Goal: Task Accomplishment & Management: Complete application form

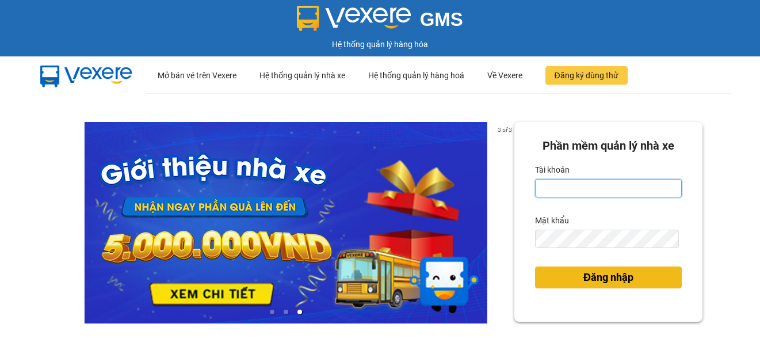
type input "ttngoc.halan"
click at [618, 276] on span "Đăng nhập" at bounding box center [608, 277] width 50 height 16
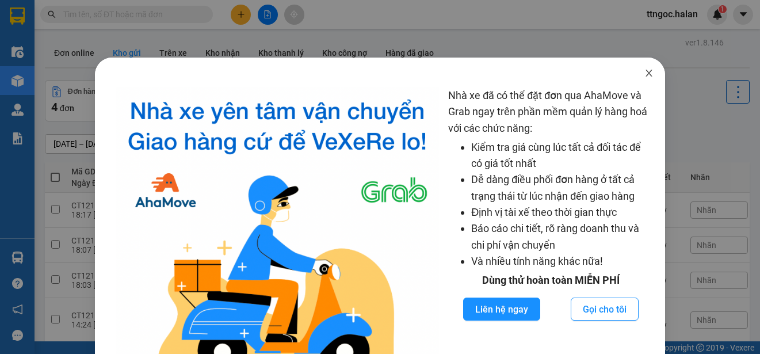
click at [644, 72] on icon "close" at bounding box center [648, 72] width 9 height 9
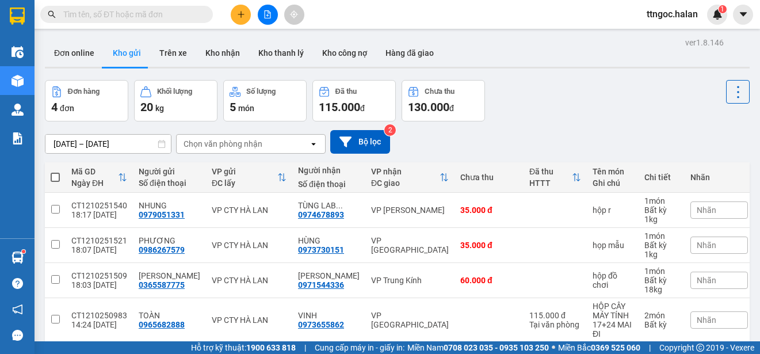
click at [87, 13] on input "text" at bounding box center [131, 14] width 136 height 13
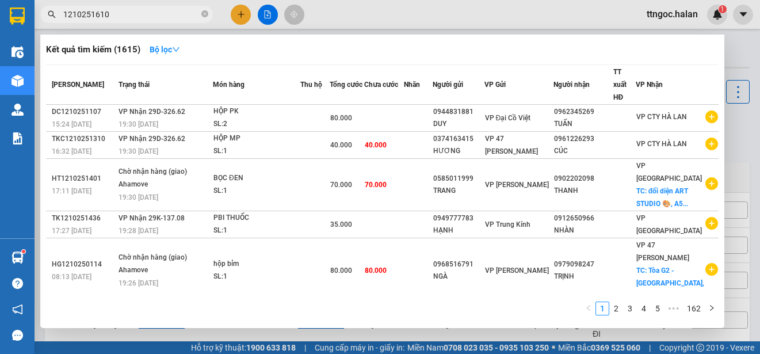
type input "1210251610"
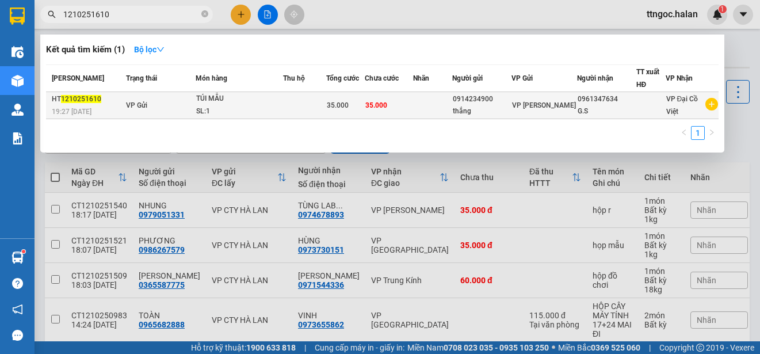
click at [97, 106] on div "19:27 [DATE]" at bounding box center [87, 111] width 71 height 13
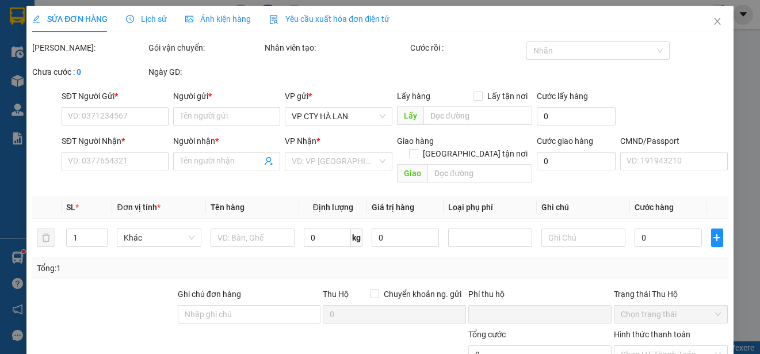
click at [336, 16] on span "Yêu cầu xuất hóa đơn điện tử" at bounding box center [329, 18] width 120 height 9
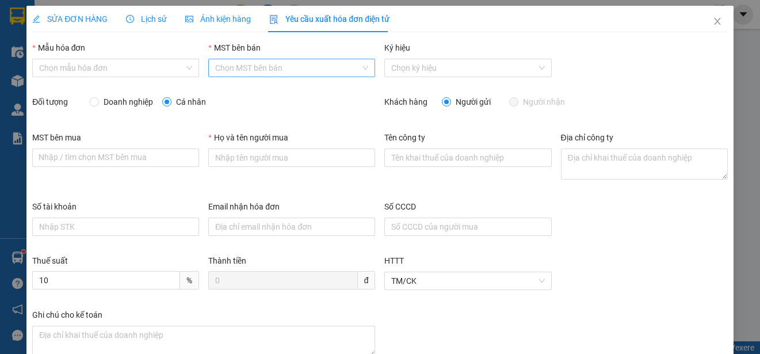
type input "thắng"
type input "35.000"
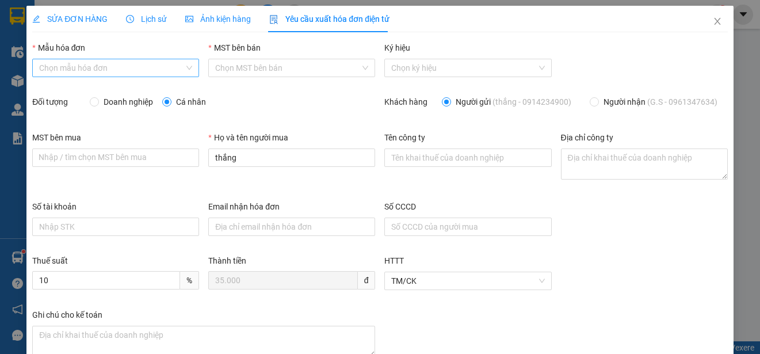
click at [153, 65] on input "Mẫu hóa đơn" at bounding box center [111, 67] width 145 height 17
click at [70, 91] on div "1C25MPN" at bounding box center [114, 91] width 151 height 13
type input "8"
click at [103, 101] on span "Doanh nghiệp" at bounding box center [128, 101] width 59 height 13
click at [98, 101] on input "Doanh nghiệp" at bounding box center [94, 101] width 8 height 8
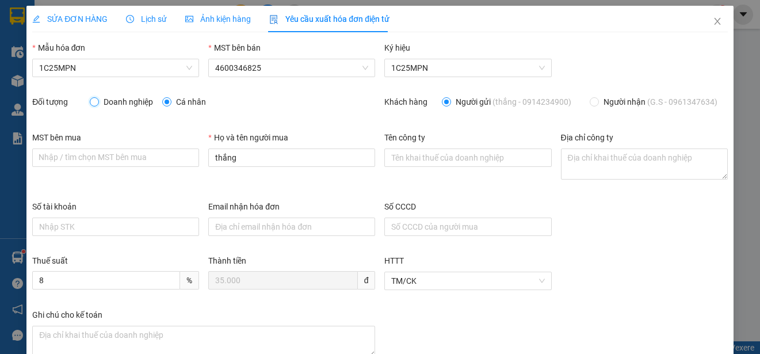
radio input "true"
radio input "false"
click at [430, 160] on input "Tên công ty" at bounding box center [467, 157] width 167 height 18
paste input "CÔNG TY TNHH GENE SOLUTIONS LAB"
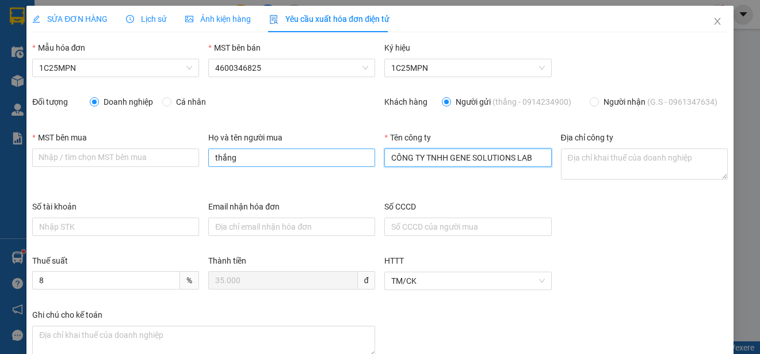
type input "CÔNG TY TNHH GENE SOLUTIONS LAB"
click at [284, 155] on input "thắng" at bounding box center [291, 157] width 167 height 18
paste input "CÔNG TY TNHH GENE SOLUTIONS LAB"
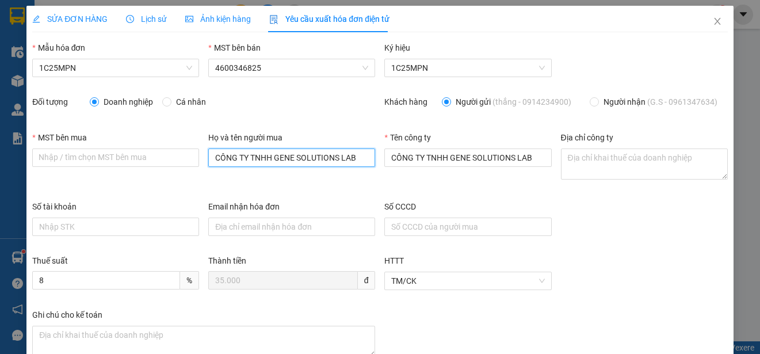
type input "CÔNG TY TNHH GENE SOLUTIONS LAB"
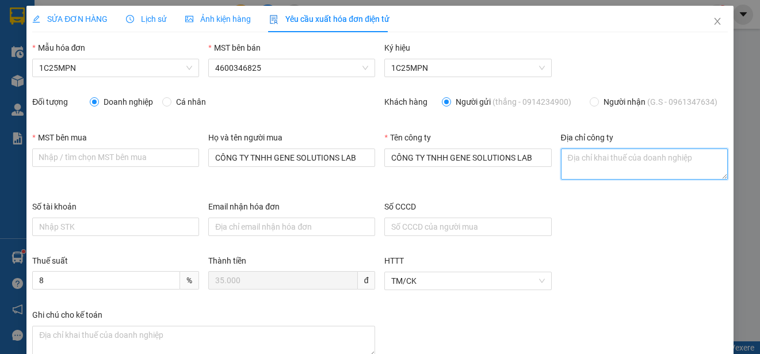
click at [565, 160] on textarea "Địa chỉ công ty" at bounding box center [644, 163] width 167 height 31
paste textarea "Tầng 3, phòng 301, Tòa nhà WMC, [STREET_ADDRESS] Nam"
type textarea "Tầng 3, phòng 301, Tòa nhà WMC, [STREET_ADDRESS] Nam"
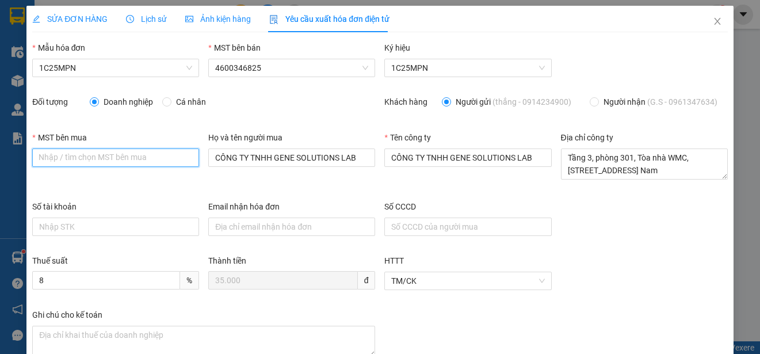
click at [40, 161] on input "MST bên mua" at bounding box center [115, 157] width 167 height 18
paste input "0315977568"
type input "0315977568"
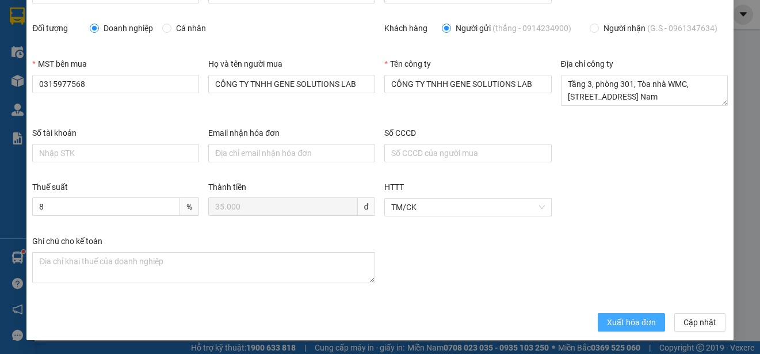
click at [607, 319] on span "Xuất hóa đơn" at bounding box center [631, 322] width 49 height 13
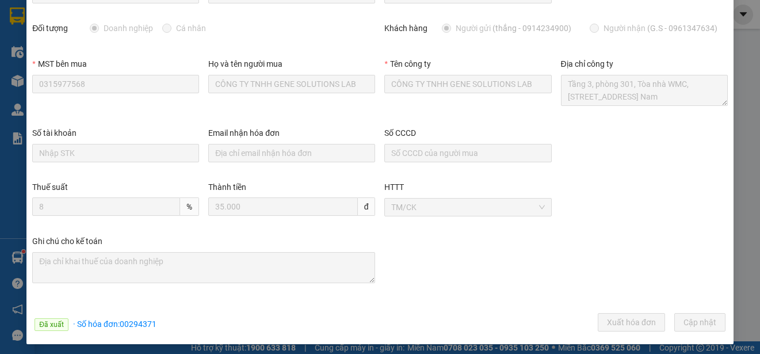
click at [191, 127] on div "Số tài khoản" at bounding box center [115, 135] width 167 height 17
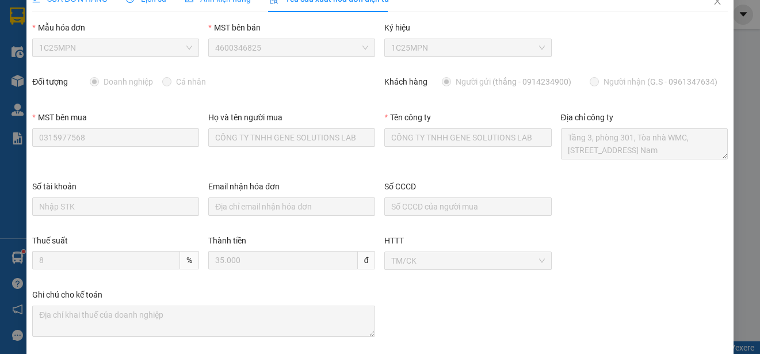
scroll to position [0, 0]
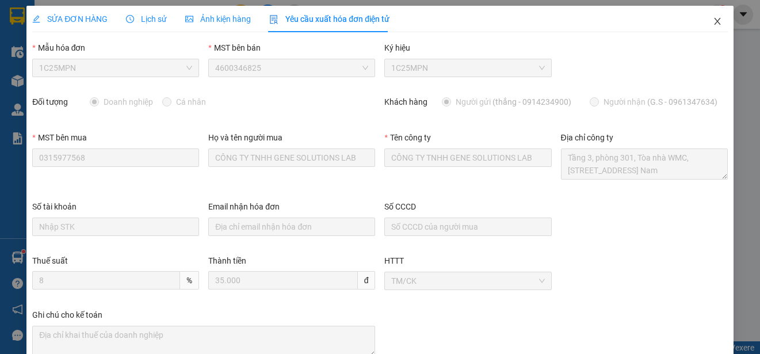
click at [709, 15] on span "Close" at bounding box center [717, 22] width 32 height 32
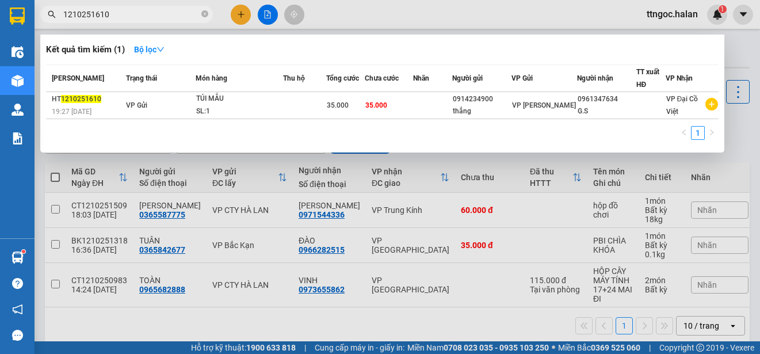
drag, startPoint x: 121, startPoint y: 16, endPoint x: 94, endPoint y: 11, distance: 27.5
click at [94, 11] on input "1210251610" at bounding box center [131, 14] width 136 height 13
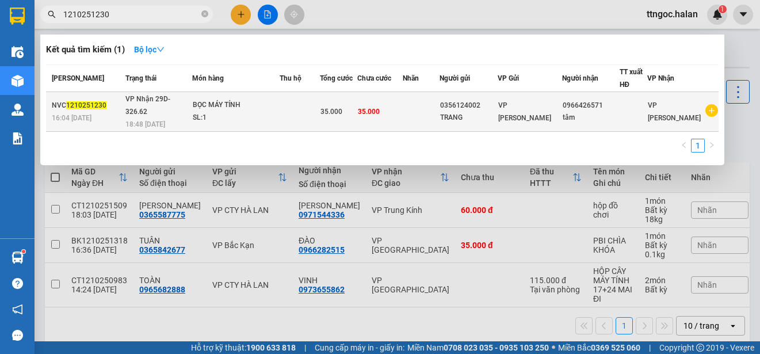
type input "1210251230"
click at [88, 101] on span "1210251230" at bounding box center [86, 105] width 40 height 8
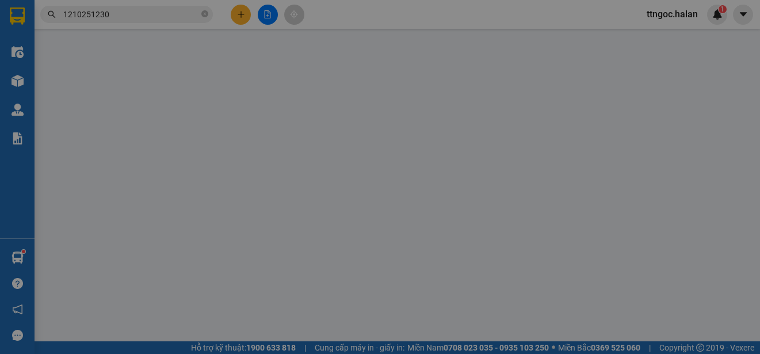
type input "0356124002"
type input "TRANG"
type input "0966426571"
type input "tâm"
type input "0"
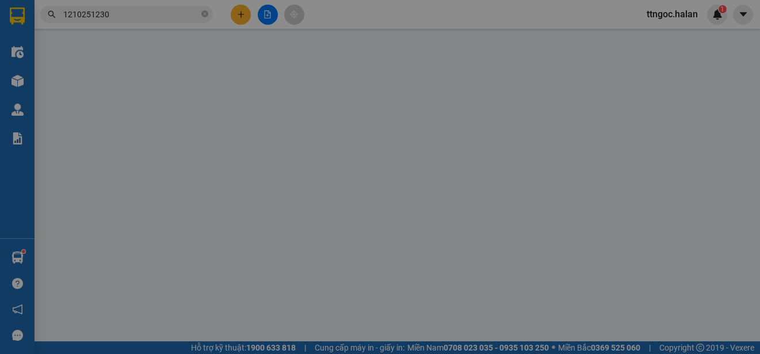
type input "35.000"
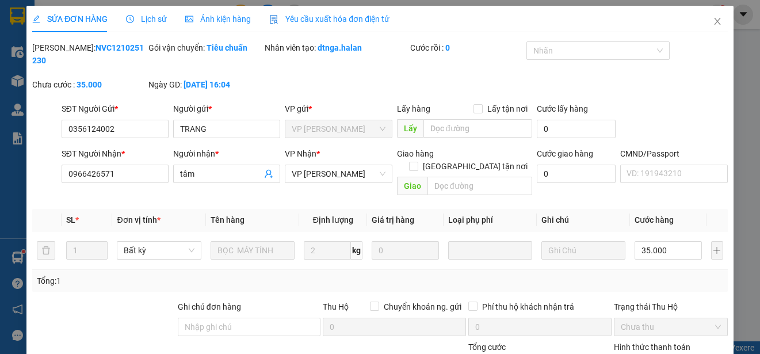
click at [328, 16] on span "Yêu cầu xuất hóa đơn điện tử" at bounding box center [329, 18] width 120 height 9
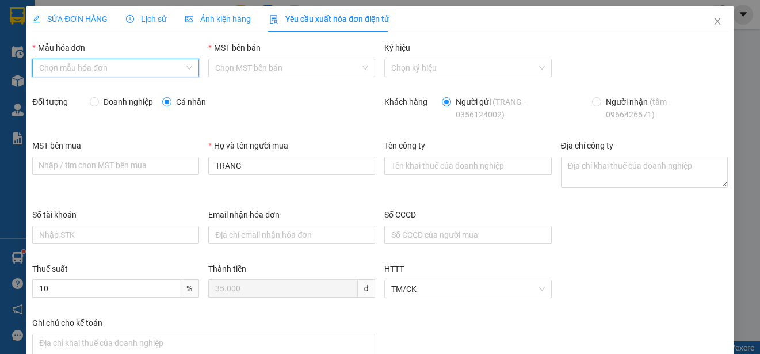
click at [145, 74] on input "Mẫu hóa đơn" at bounding box center [111, 67] width 145 height 17
click at [81, 93] on div "1C25MPN" at bounding box center [114, 91] width 151 height 13
type input "8"
click at [120, 105] on span "Doanh nghiệp" at bounding box center [128, 101] width 59 height 13
click at [98, 105] on input "Doanh nghiệp" at bounding box center [94, 101] width 8 height 8
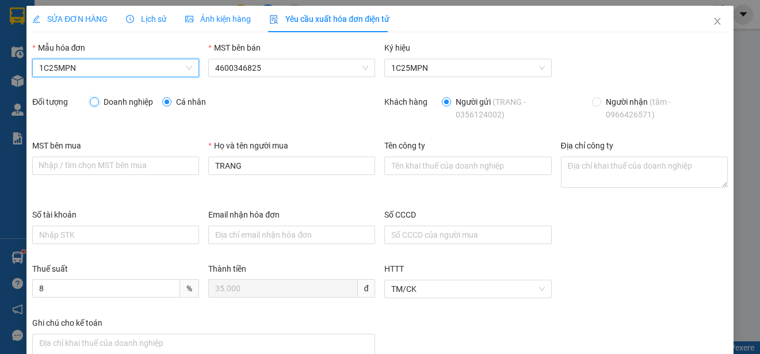
radio input "true"
radio input "false"
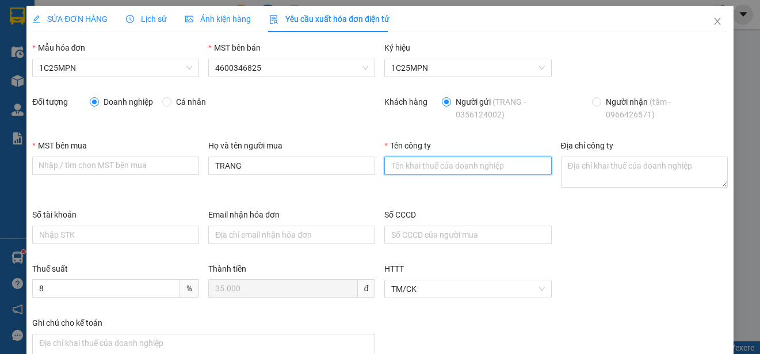
click at [427, 160] on input "Tên công ty" at bounding box center [467, 165] width 167 height 18
paste input "CÔNG TY TNHH THƯƠNG MẠI TỔNG HỢP HTV"
type input "CÔNG TY TNHH THƯƠNG MẠI TỔNG HỢP HTV"
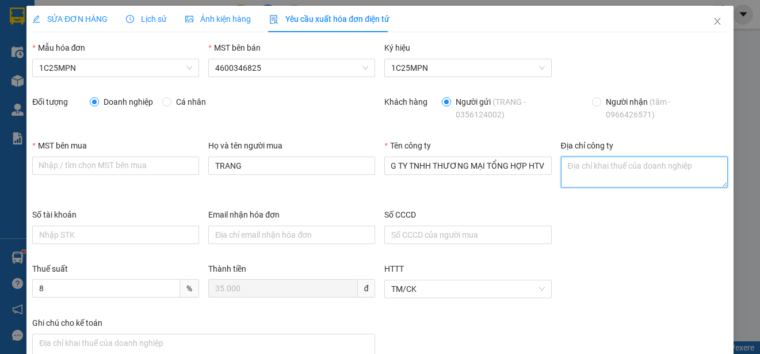
click at [569, 173] on textarea "Địa chỉ công ty" at bounding box center [644, 171] width 167 height 31
paste textarea "Số [GEOGRAPHIC_DATA][PERSON_NAME], [GEOGRAPHIC_DATA], [GEOGRAPHIC_DATA], [GEOGR…"
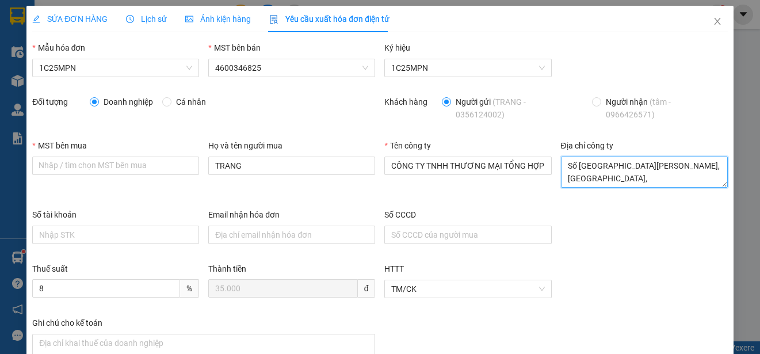
scroll to position [22, 0]
type textarea "Số [GEOGRAPHIC_DATA][PERSON_NAME], [GEOGRAPHIC_DATA], [GEOGRAPHIC_DATA], [GEOGR…"
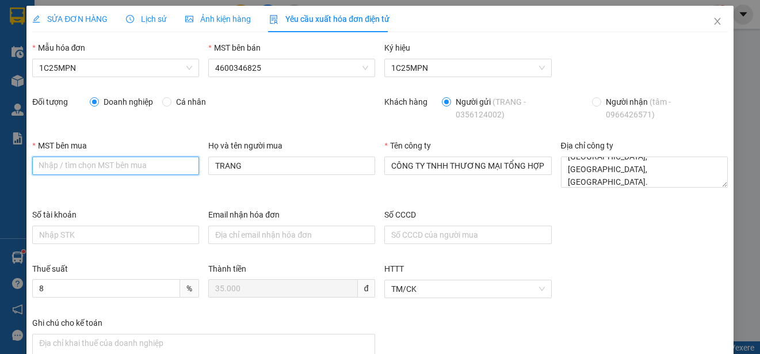
click at [41, 169] on input "MST bên mua" at bounding box center [115, 165] width 167 height 18
paste input "0108075931"
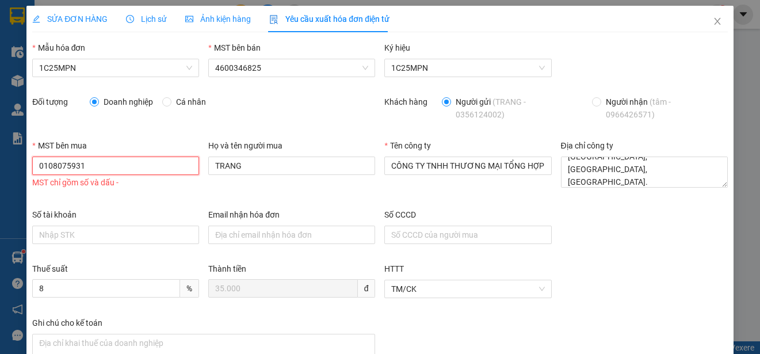
click at [41, 162] on input "0108075931" at bounding box center [115, 165] width 167 height 18
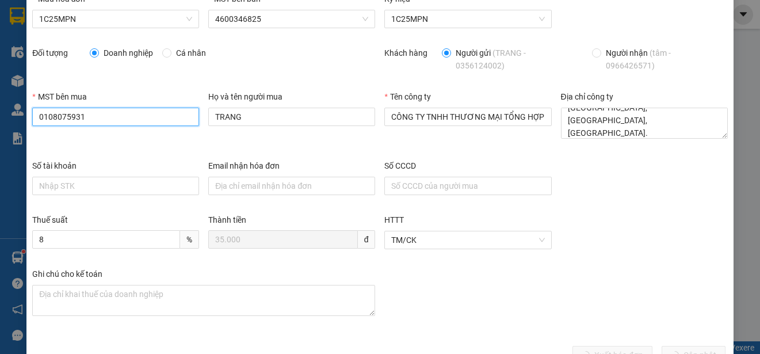
scroll to position [82, 0]
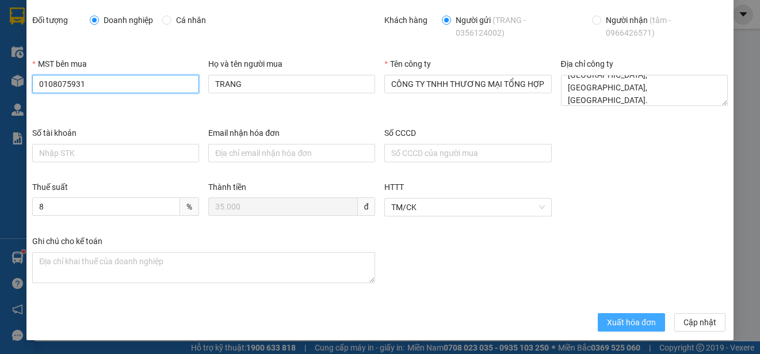
type input "0108075931"
click at [613, 326] on span "Xuất hóa đơn" at bounding box center [631, 322] width 49 height 13
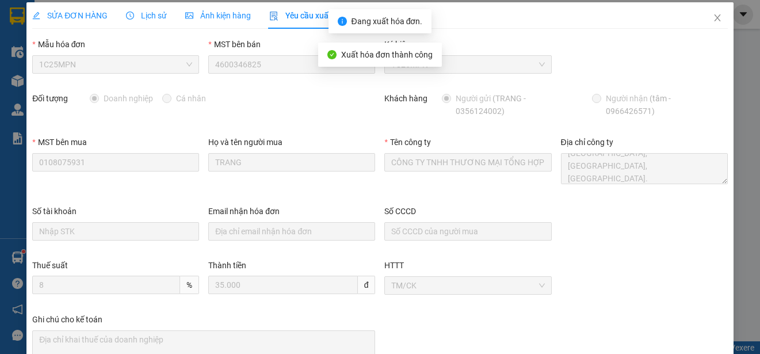
scroll to position [0, 0]
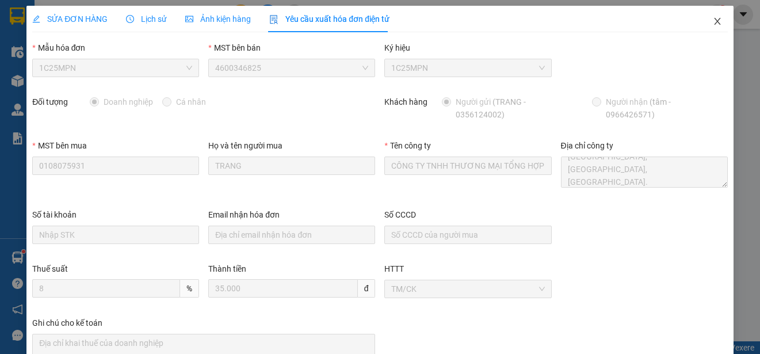
click at [713, 18] on icon "close" at bounding box center [717, 21] width 9 height 9
